Goal: Use online tool/utility: Utilize a website feature to perform a specific function

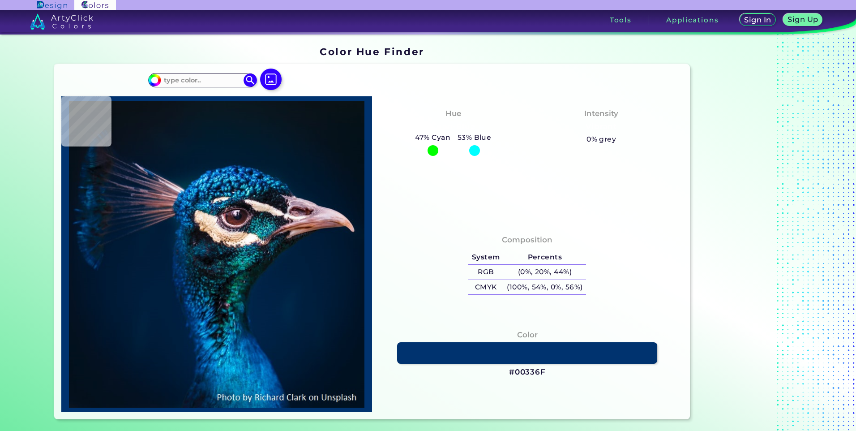
type input "#000000"
type input "#09181f"
type input "#09181F"
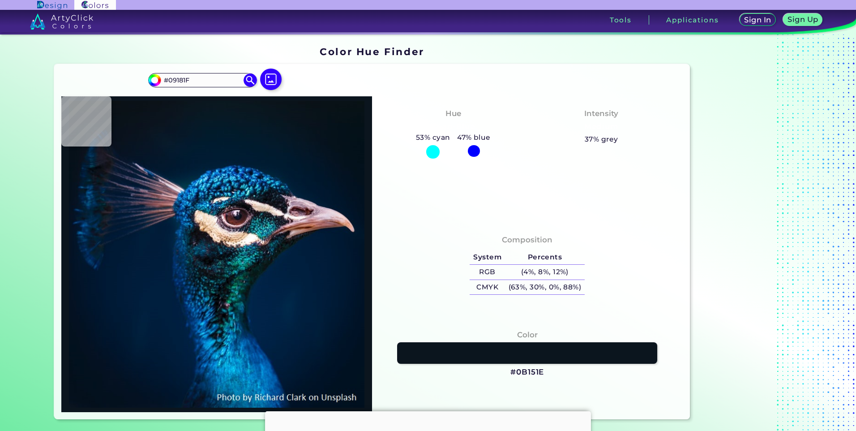
type input "#0b151e"
type input "#0B151E"
type input "#0b141b"
type input "#0B141B"
type input "#0c151c"
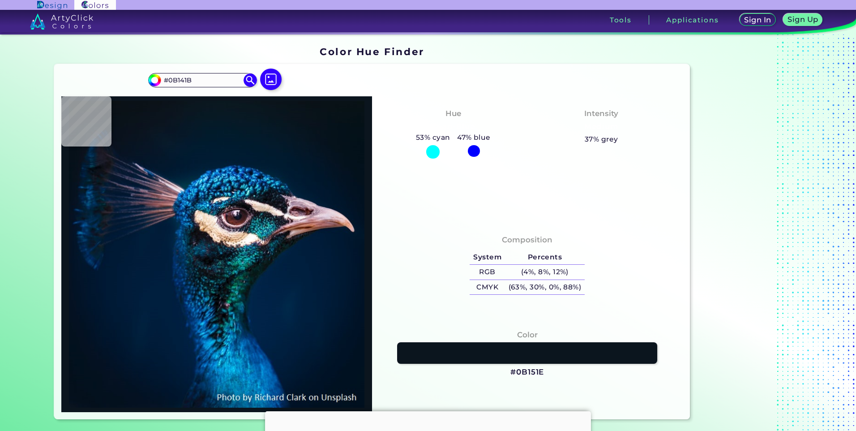
type input "#0C151C"
type input "#0b151c"
type input "#0B151C"
type input "#09161e"
type input "#09161E"
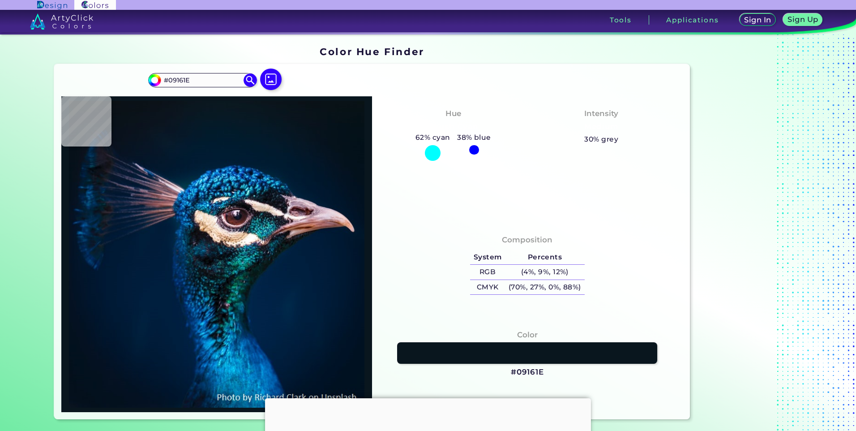
type input "#061721"
type input "#051723"
type input "#061826"
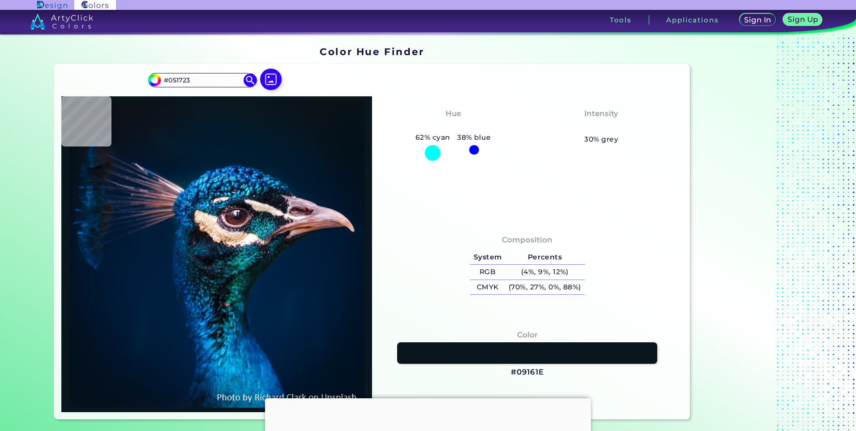
type input "#061826"
type input "#051725"
type input "#051723"
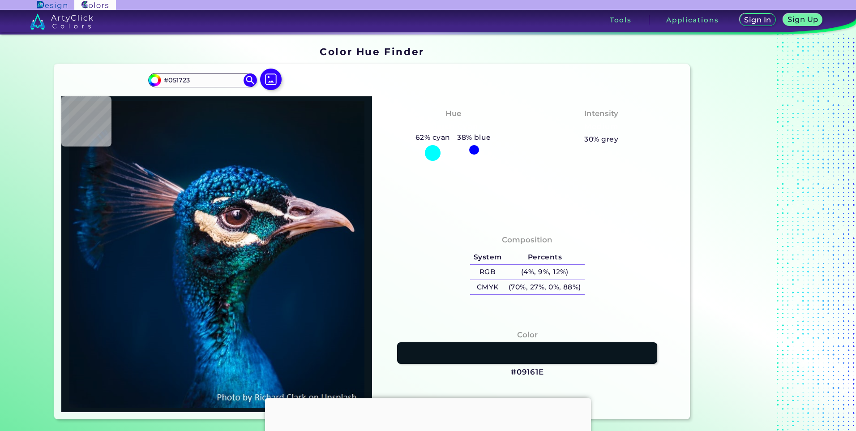
type input "#071623"
type input "#07131f"
type input "#07131F"
type input "#05121b"
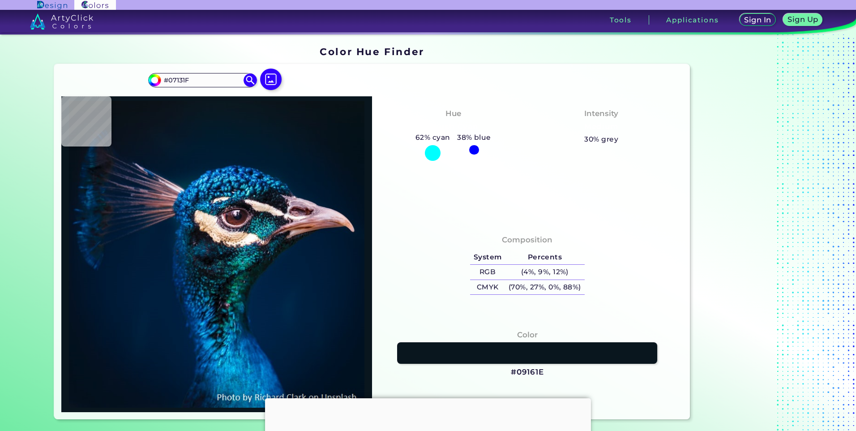
type input "#05121B"
type input "#04111a"
type input "#04111A"
type input "#031219"
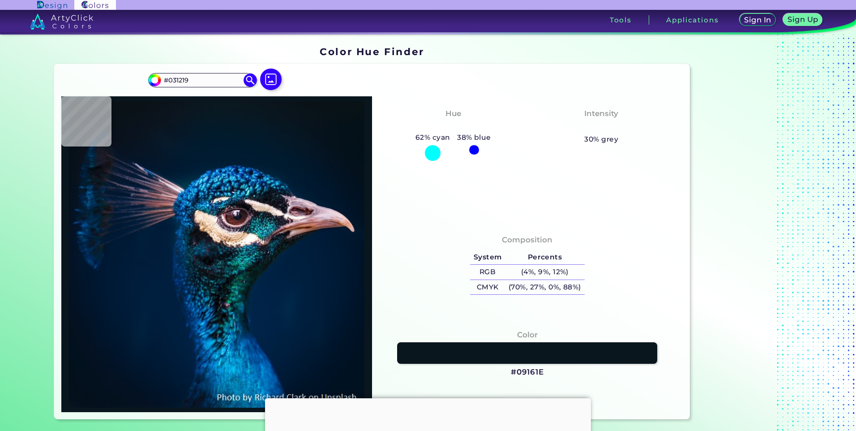
type input "#000000"
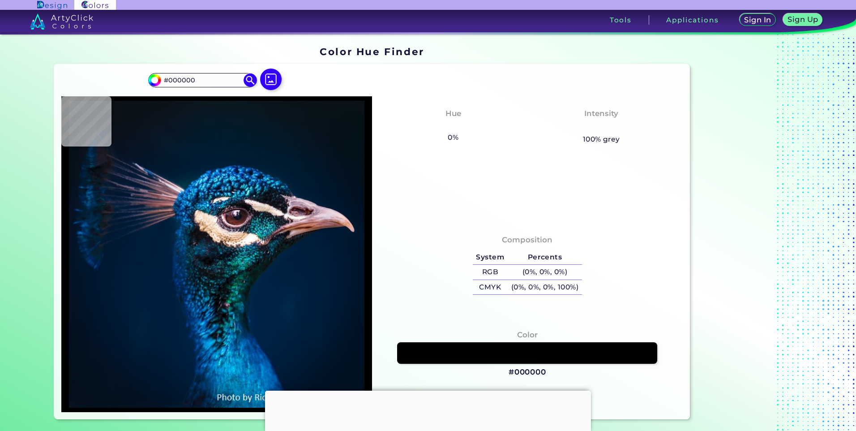
type input "#041119"
type input "#061118"
type input "#05121a"
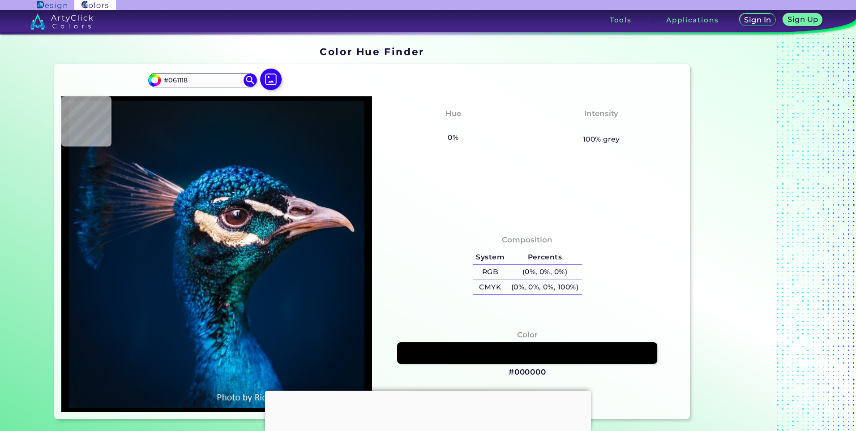
type input "#05121A"
type input "#081319"
type input "#09141a"
type input "#09141A"
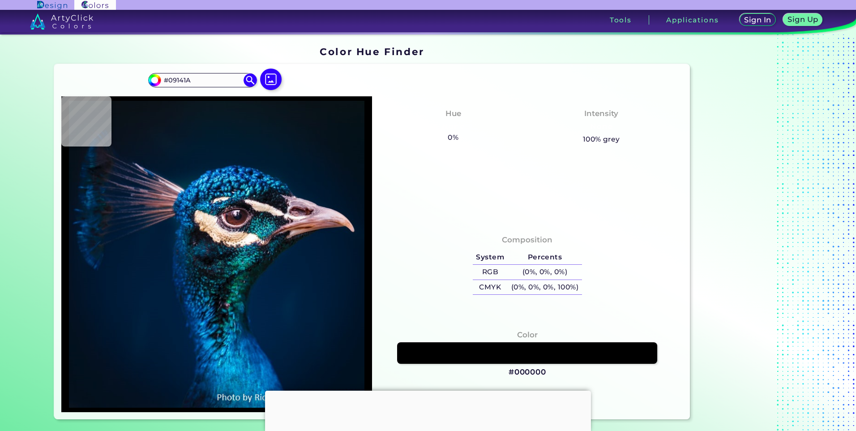
type input "#0a141d"
type input "#0A141D"
type input "#08151d"
type input "#08151D"
type input "#0a141d"
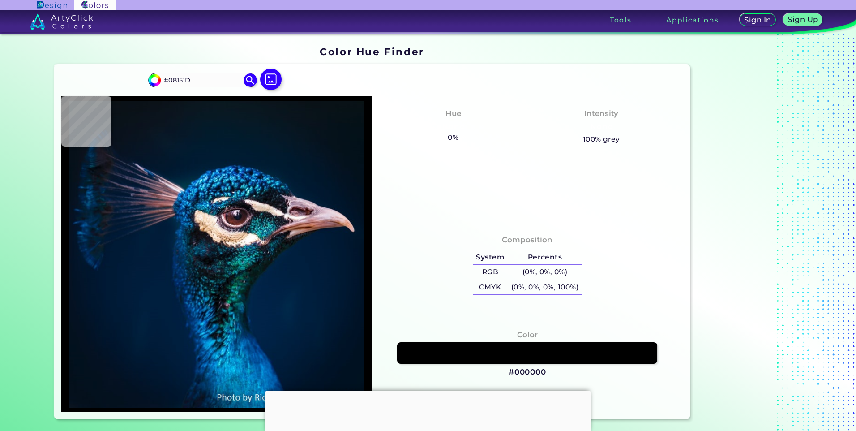
type input "#0A141D"
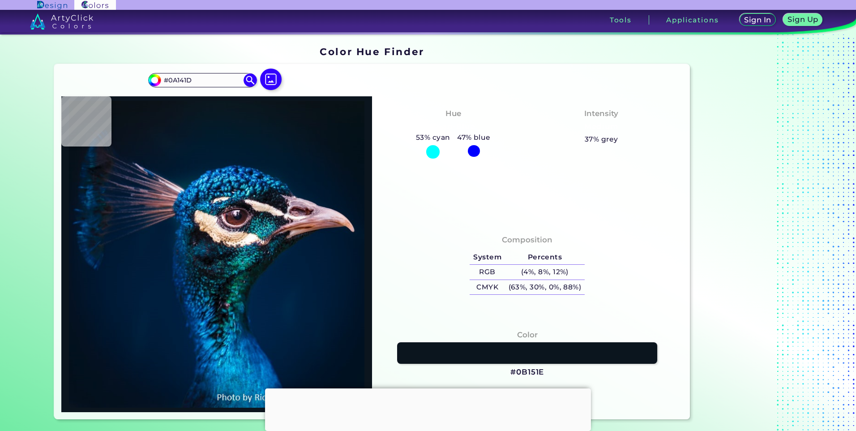
type input "#0b151e"
type input "#0B151E"
type input "#0b151c"
type input "#0B151C"
type input "#0b141b"
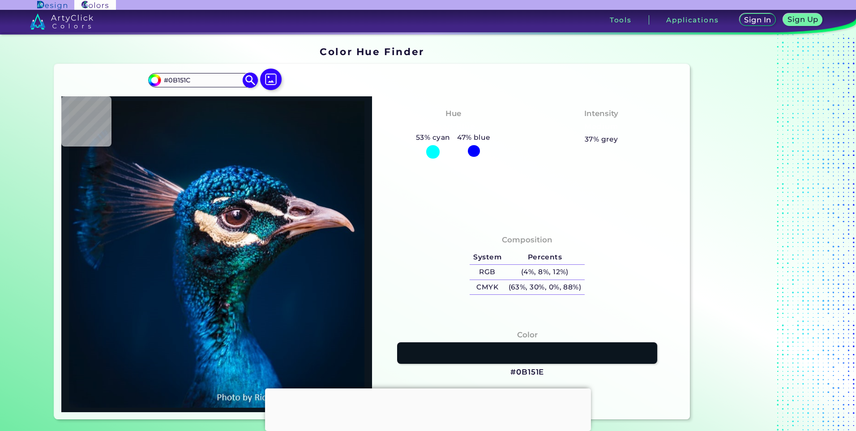
type input "#0B141B"
click at [259, 80] on img at bounding box center [271, 80] width 26 height 26
click at [0, 0] on input "file" at bounding box center [0, 0] width 0 height 0
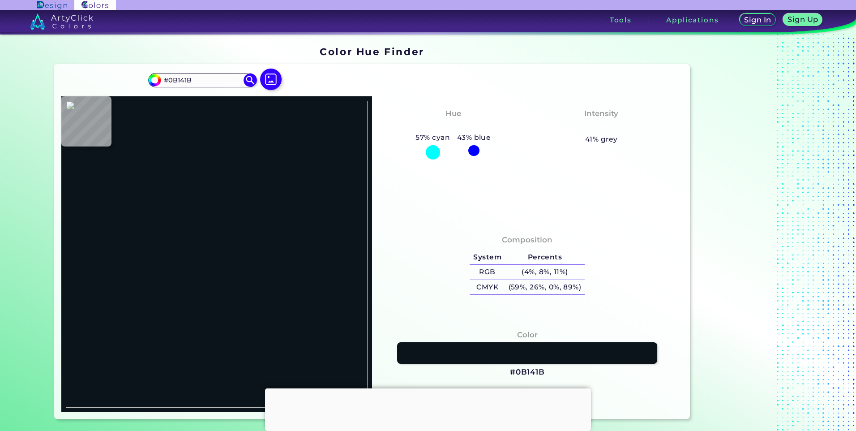
type input "#ffffff"
type input "#FFFFFF"
type input "#885e31"
type input "#885E31"
type input "#754a1c"
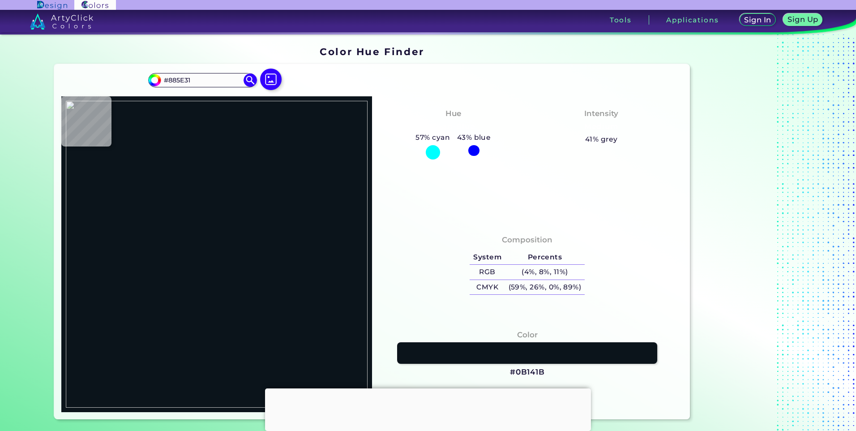
type input "#754A1C"
type input "#775422"
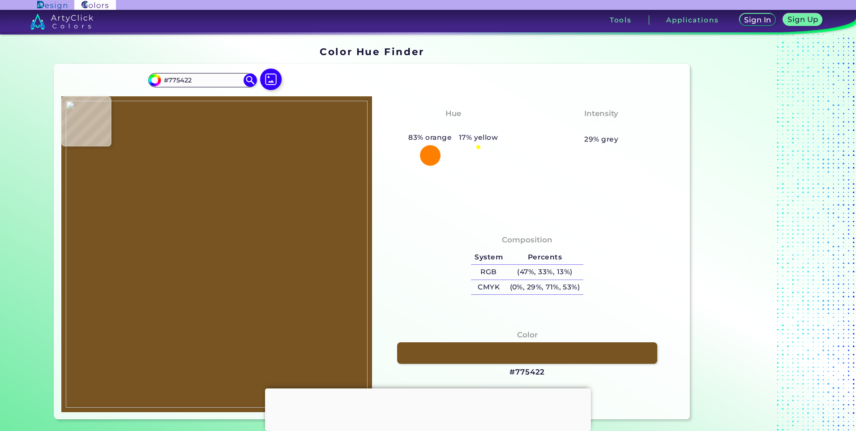
type input "#976c34"
type input "#976C34"
type input "#ae8750"
type input "#AE8750"
type input "#926832"
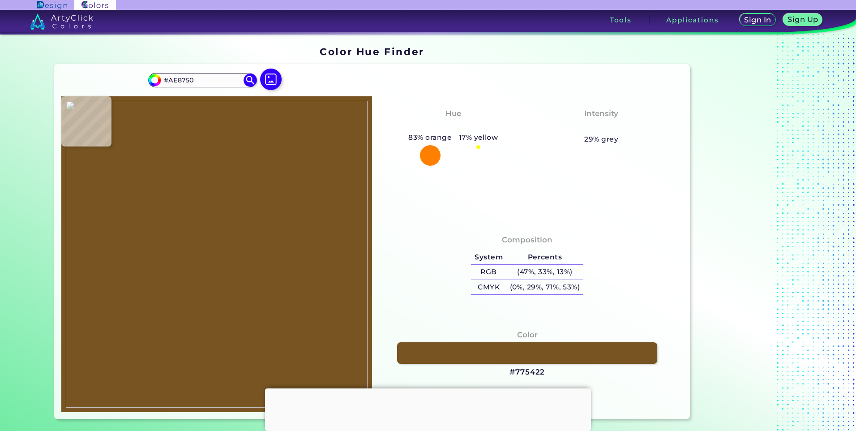
type input "#926832"
type input "#ac854e"
type input "#AC854E"
type input "#a68048"
type input "#A68048"
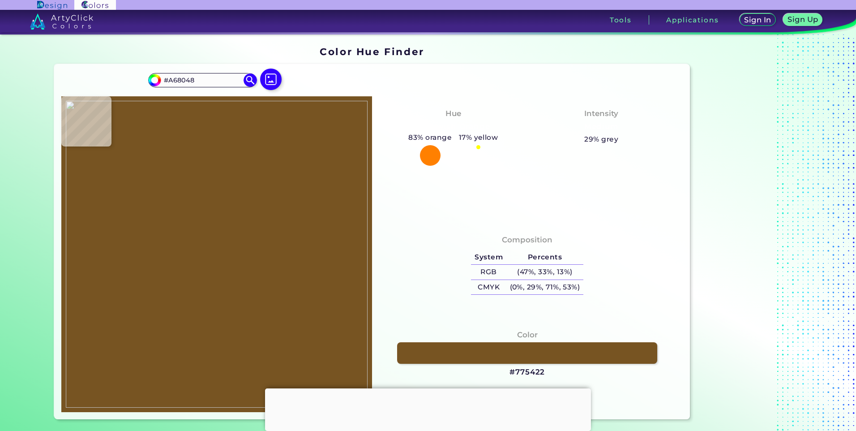
type input "#a67f48"
type input "#A67F48"
type input "#a57e47"
type input "#A57E47"
type input "#a47d46"
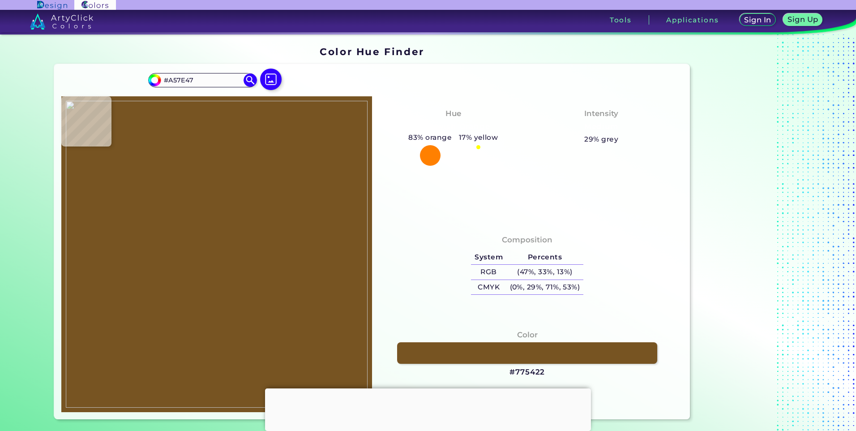
type input "#A47D46"
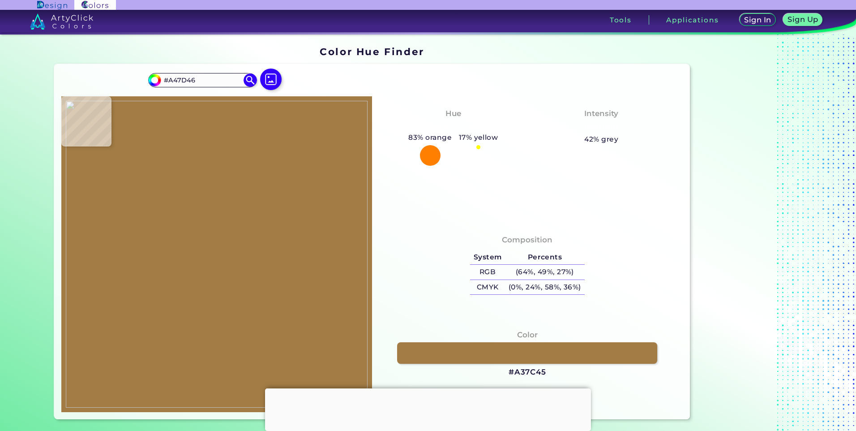
type input "#a37c45"
type input "#A37C45"
type input "#a27b44"
type input "#A27B44"
type input "#a37c45"
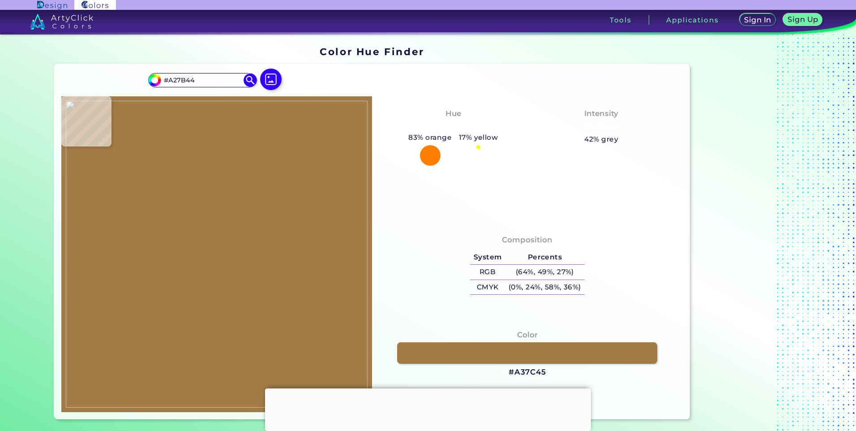
type input "#A37C45"
type input "#ab844d"
type input "#AB844D"
type input "#a27b44"
type input "#A27B44"
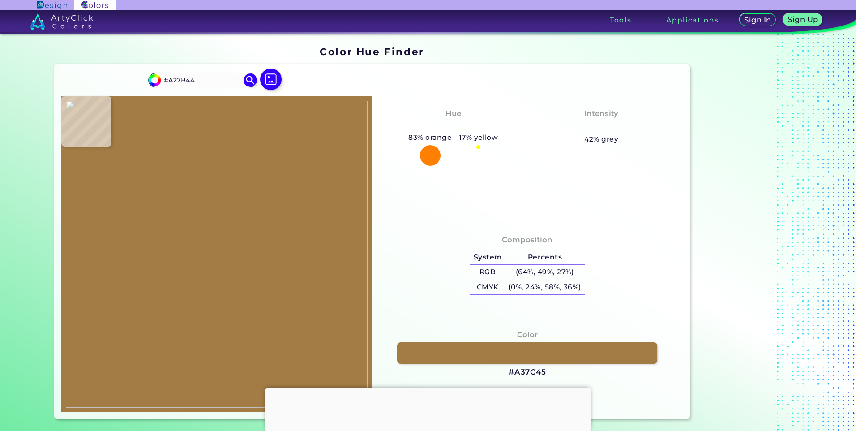
type input "#a27b45"
type input "#A27B45"
type input "#9f7843"
type input "#9F7843"
type input "#98733c"
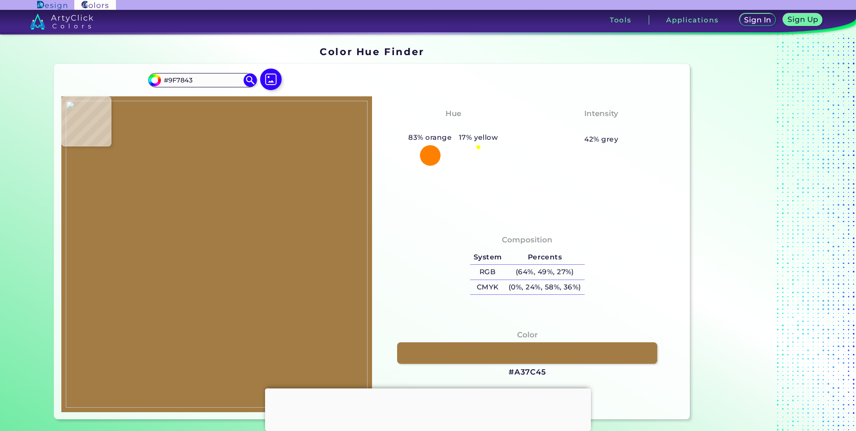
type input "#98733C"
type input "#89652d"
type input "#89652D"
type input "#8e6730"
type input "#8E6730"
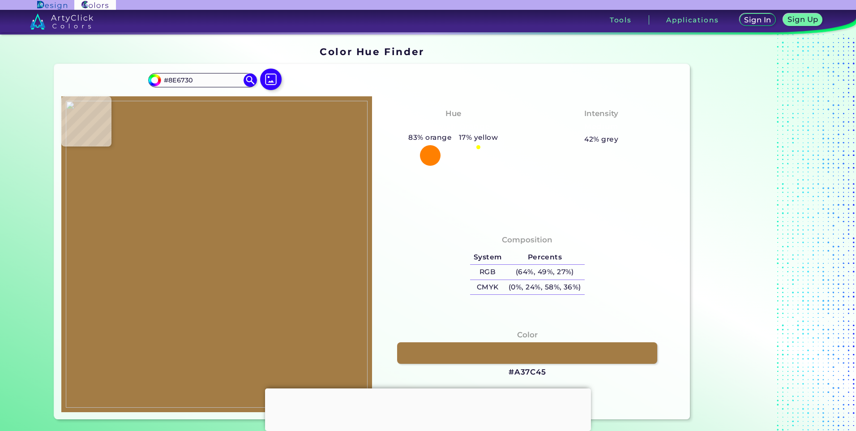
type input "#946933"
type input "#966d34"
type input "#966D34"
type input "#9c7137"
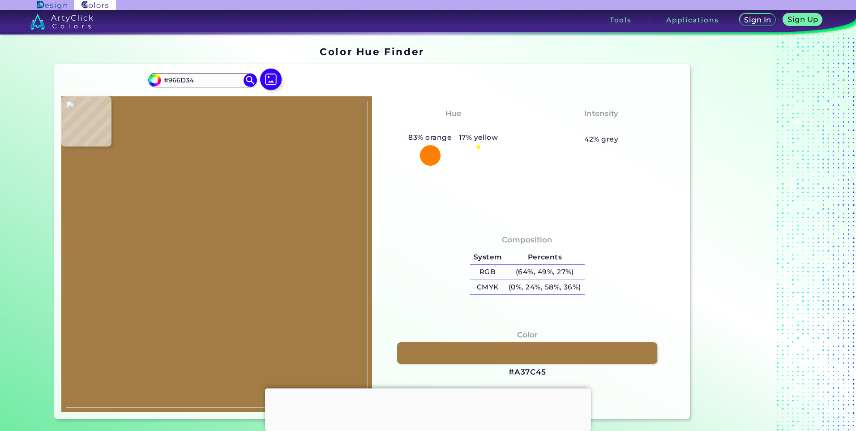
type input "#9C7137"
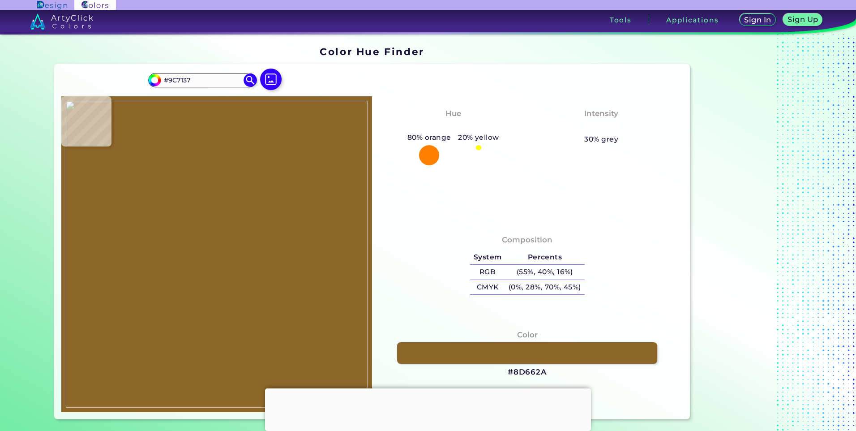
type input "#8d662a"
type input "#8D662A"
type input "#876125"
type input "#875e23"
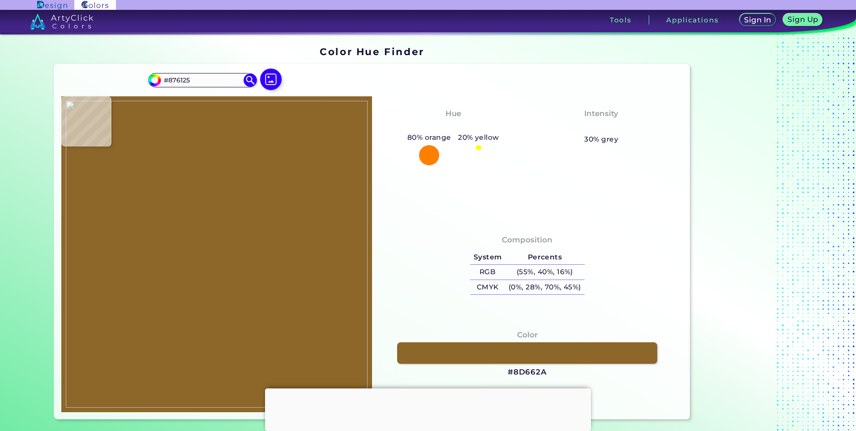
type input "#875E23"
type input "#8b6028"
type input "#8B6028"
type input "#8e622a"
type input "#8E622A"
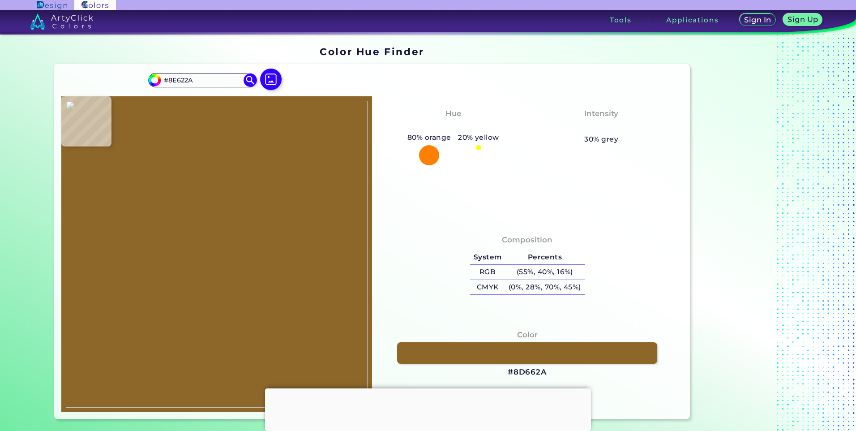
type input "#8f632b"
type input "#8F632B"
type input "#906329"
type input "#8d6024"
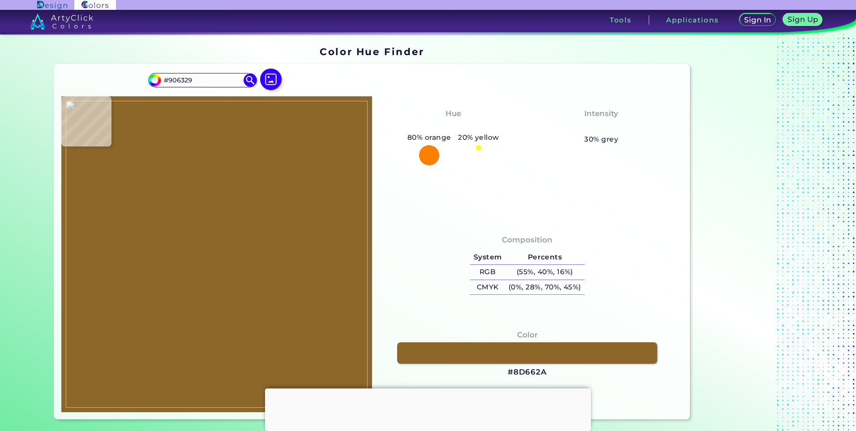
type input "#8D6024"
type input "#906224"
type input "#906324"
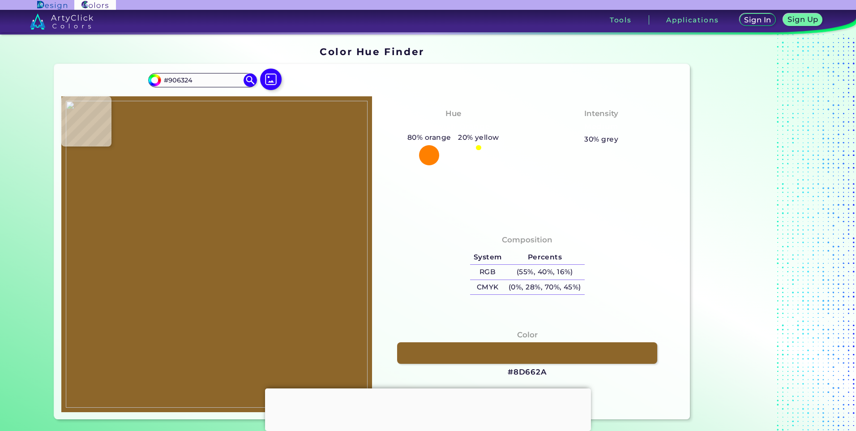
type input "#936525"
type input "#926323"
type input "#926321"
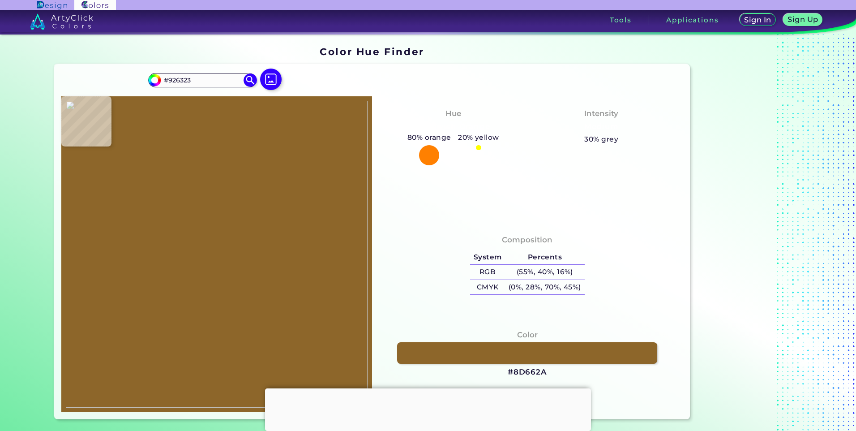
type input "#926321"
type input "#90611f"
type input "#90611F"
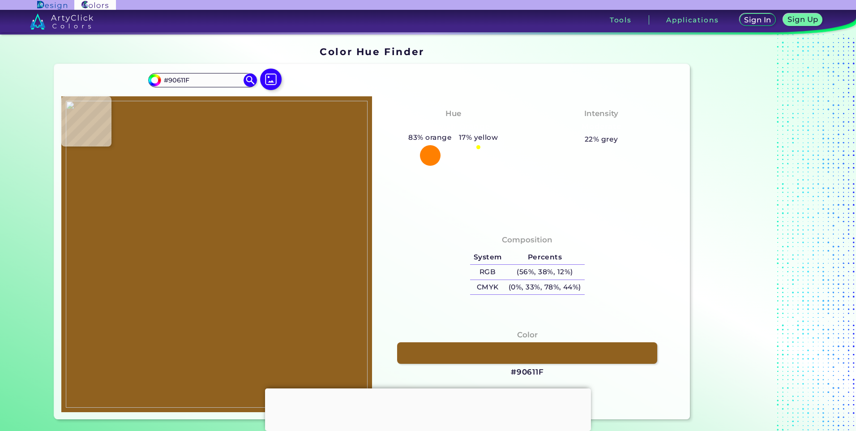
type input "#93652e"
type input "#93652E"
type input "#744c17"
type input "#744C17"
type input "#906430"
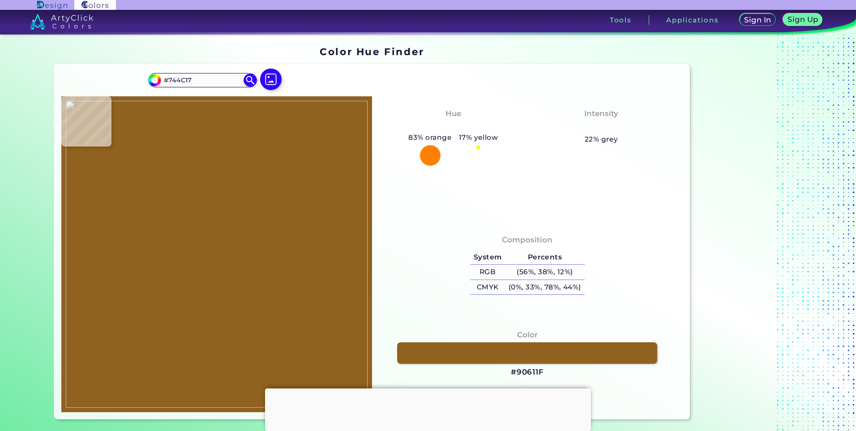
type input "#906430"
type input "#926a2e"
type input "#926A2E"
type input "#774f1b"
type input "#774F1B"
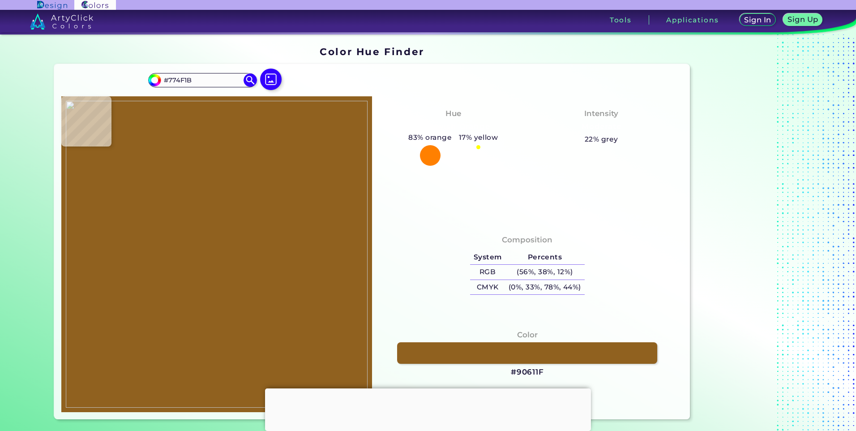
type input "#644214"
type input "#593910"
type input "#5c3c12"
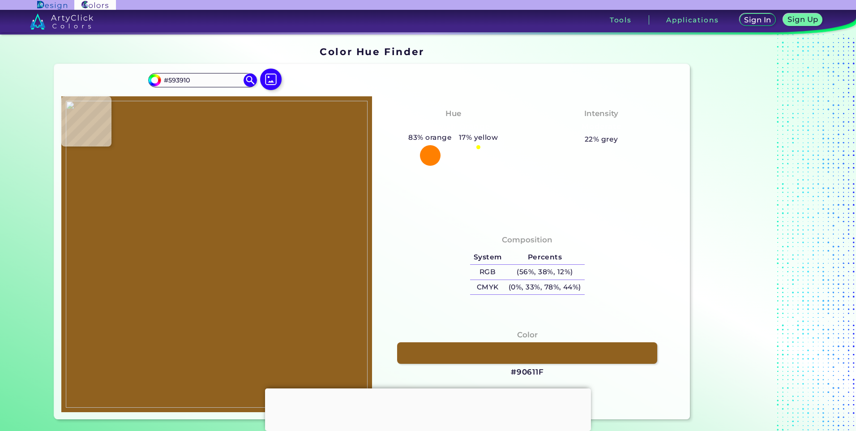
type input "#5C3C12"
type input "#72522a"
type input "#72522A"
type input "#72512e"
type input "#72512E"
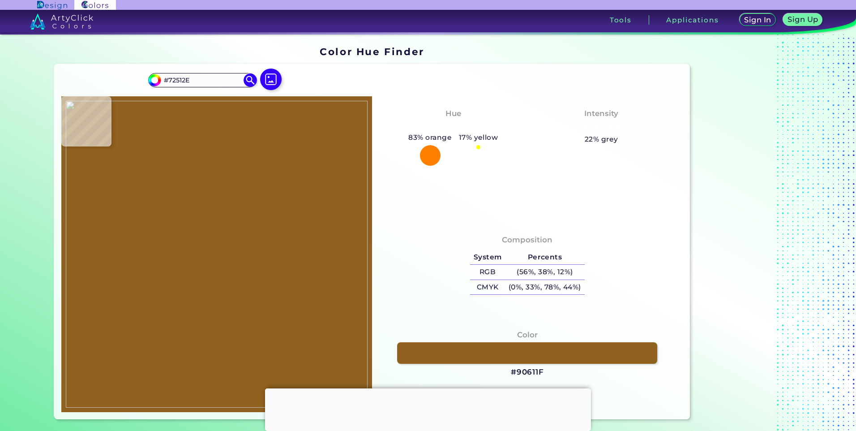
type input "#704f35"
type input "#704F35"
type input "#392a21"
type input "#392A21"
type input "#040001"
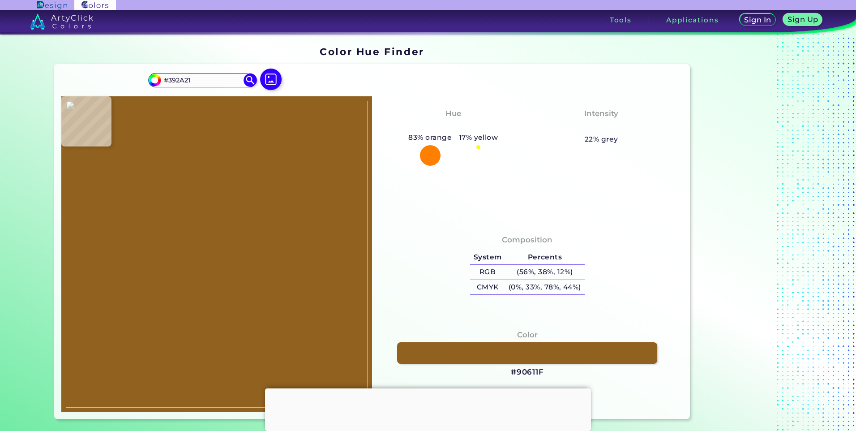
type input "#040001"
type input "#020000"
type input "#010002"
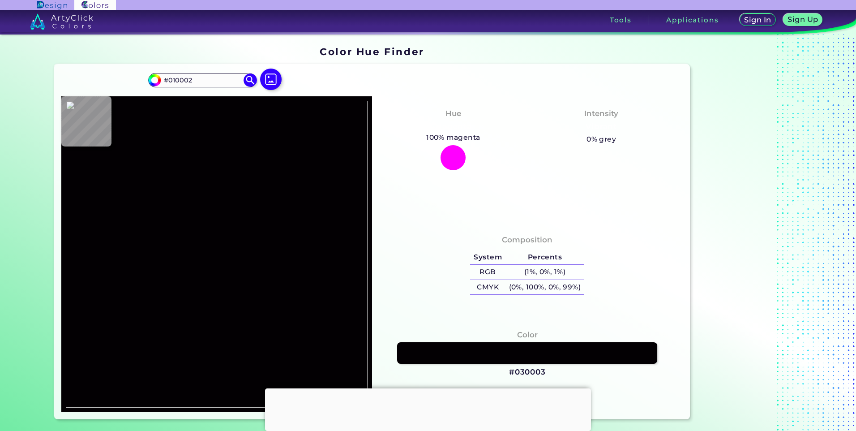
type input "#030003"
type input "#040004"
type input "#060306"
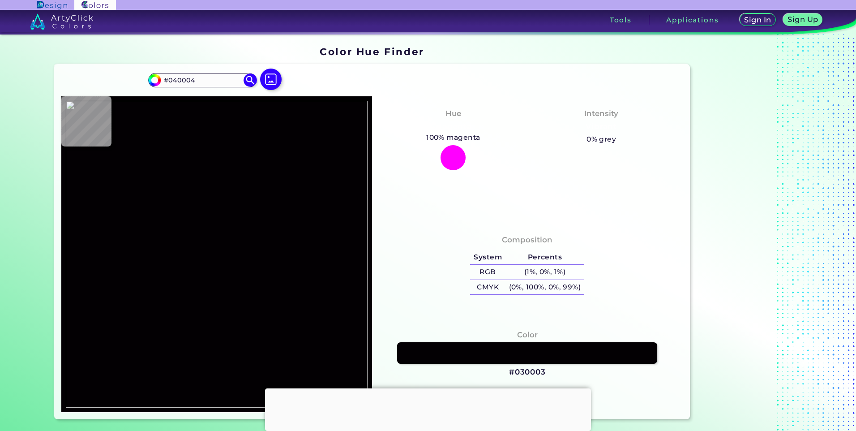
type input "#060306"
type input "#060307"
type input "#030103"
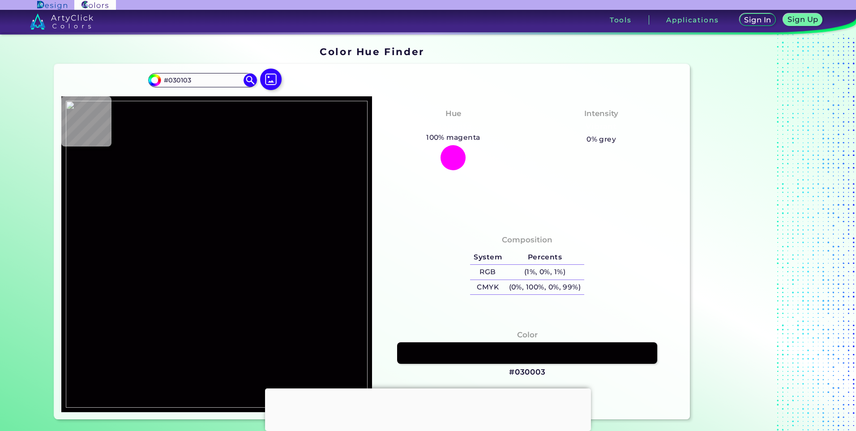
type input "#262527"
type input "#fef9fe"
type input "#FEF9FE"
type input "#b8aa99"
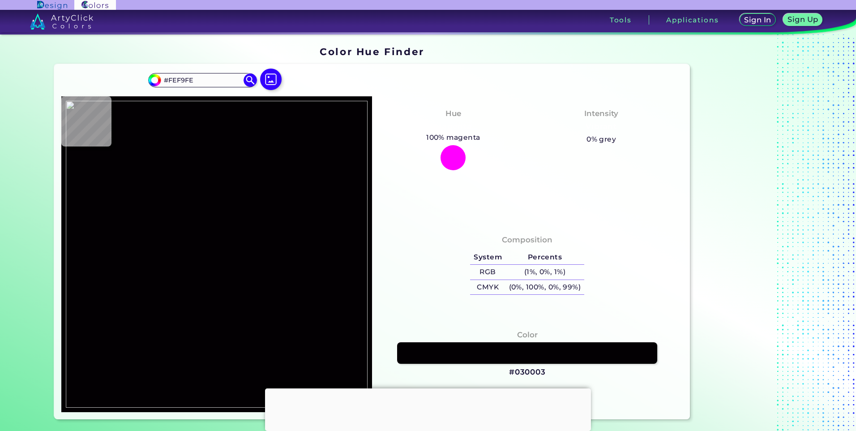
type input "#B8AA99"
type input "#694a1b"
type input "#694A1B"
type input "#5b391a"
type input "#5B391A"
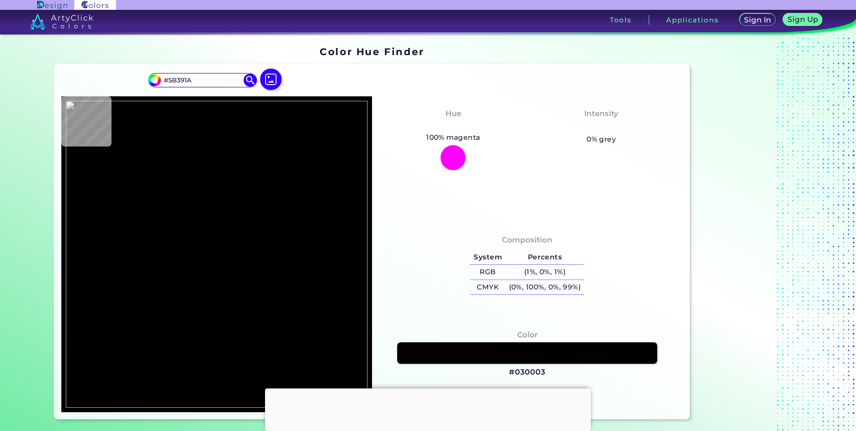
type input "#573515"
type input "#553414"
type input "#543313"
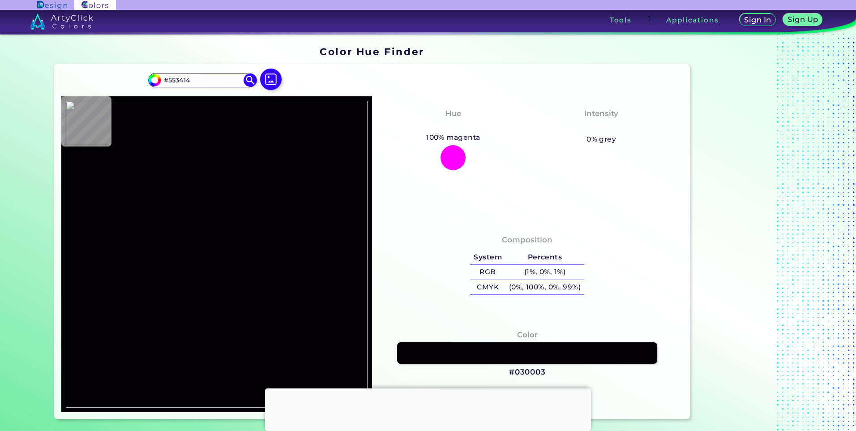
type input "#543313"
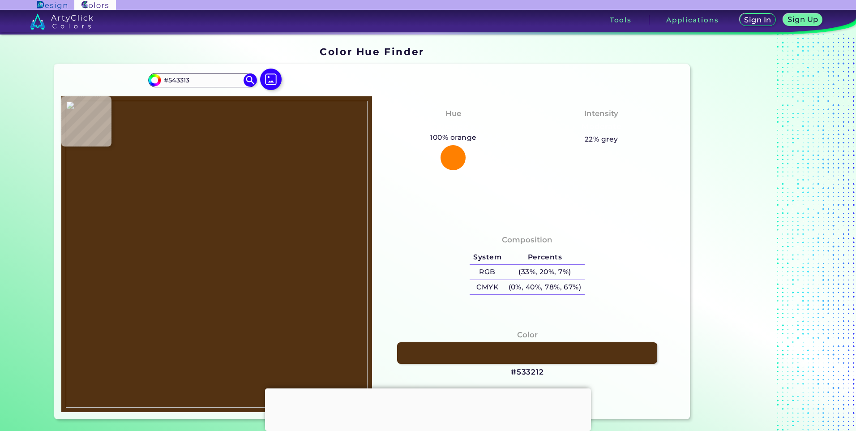
type input "#533212"
type input "#553111"
type input "#4f2c08"
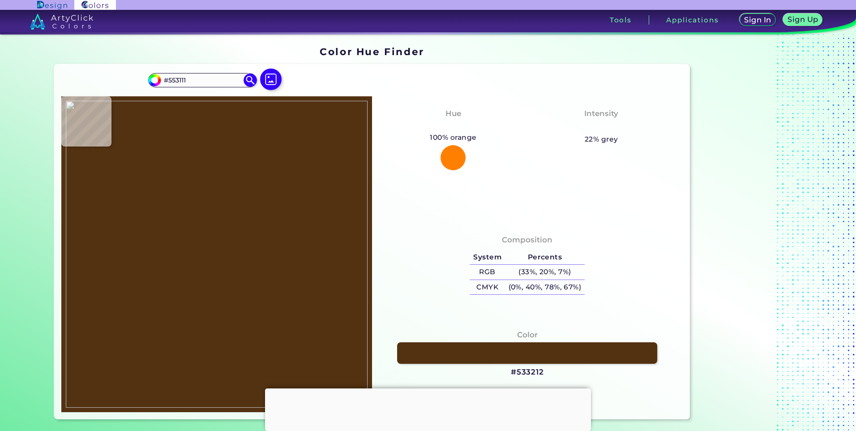
type input "#4F2C08"
type input "#5a3712"
type input "#5A3712"
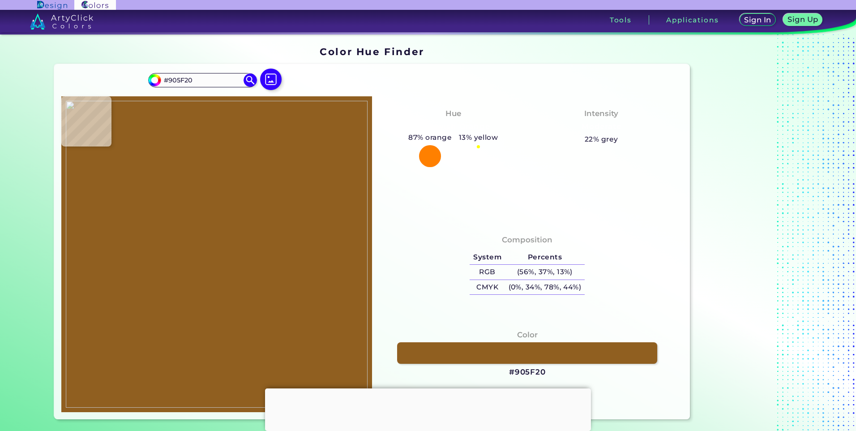
click at [186, 278] on img at bounding box center [217, 254] width 302 height 307
